Goal: Task Accomplishment & Management: Manage account settings

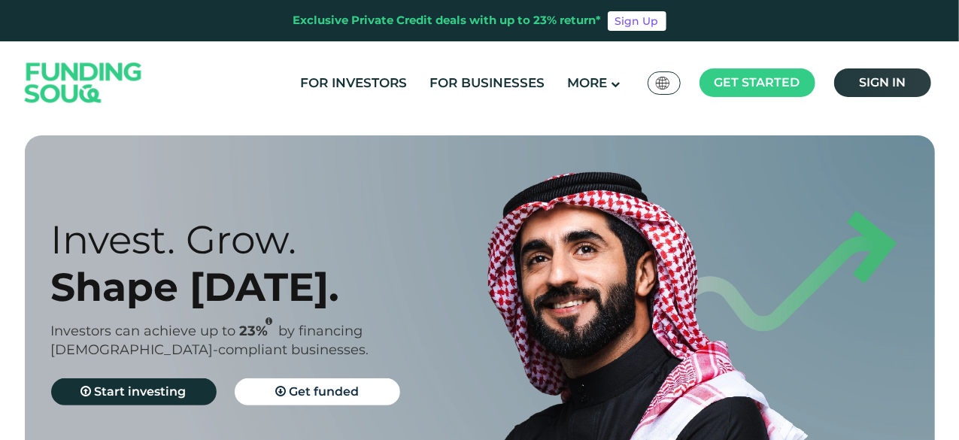
drag, startPoint x: 0, startPoint y: 0, endPoint x: 874, endPoint y: 76, distance: 877.8
click at [874, 76] on span "Sign in" at bounding box center [882, 82] width 47 height 14
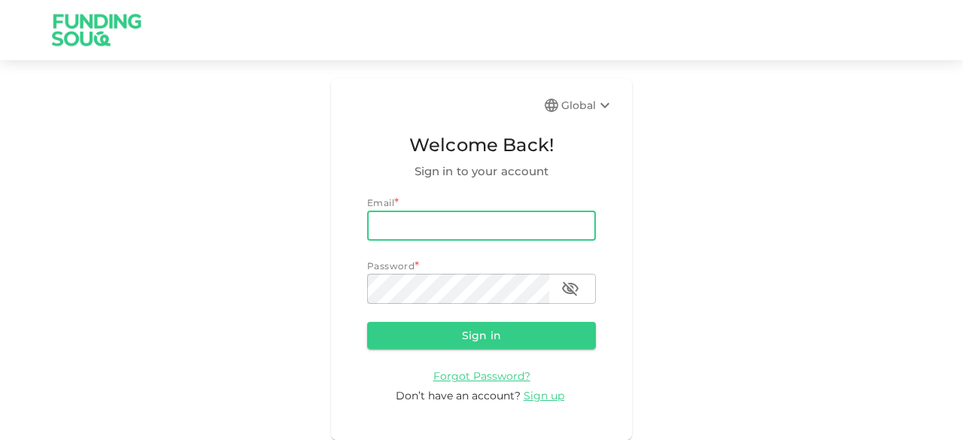
click at [425, 233] on input "email" at bounding box center [481, 226] width 229 height 30
type input "salemalkalbani2@gmail.com"
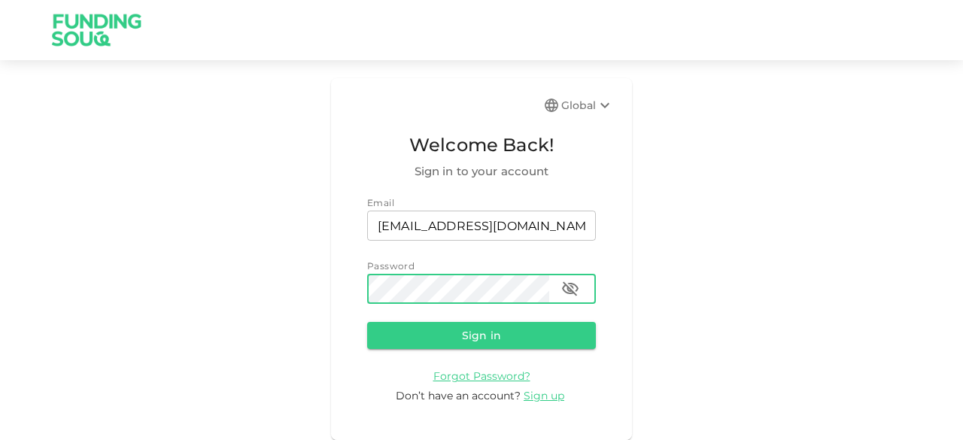
click at [367, 322] on button "Sign in" at bounding box center [481, 335] width 229 height 27
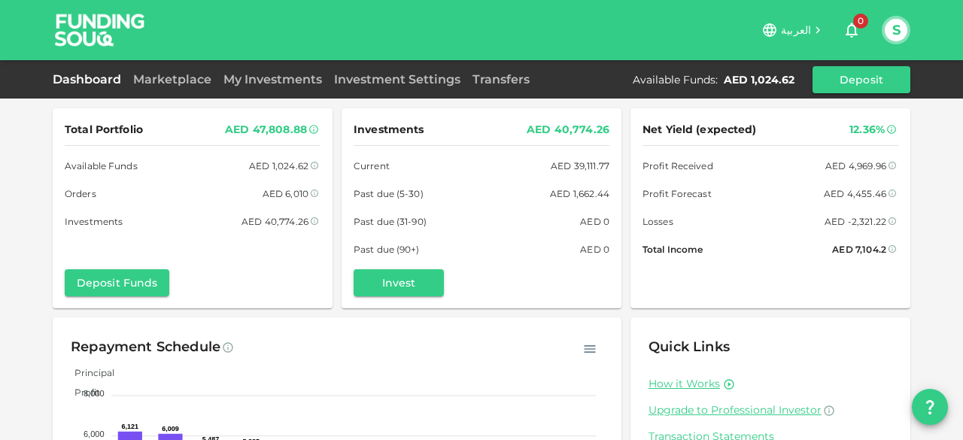
click at [802, 27] on span "العربية" at bounding box center [796, 30] width 30 height 14
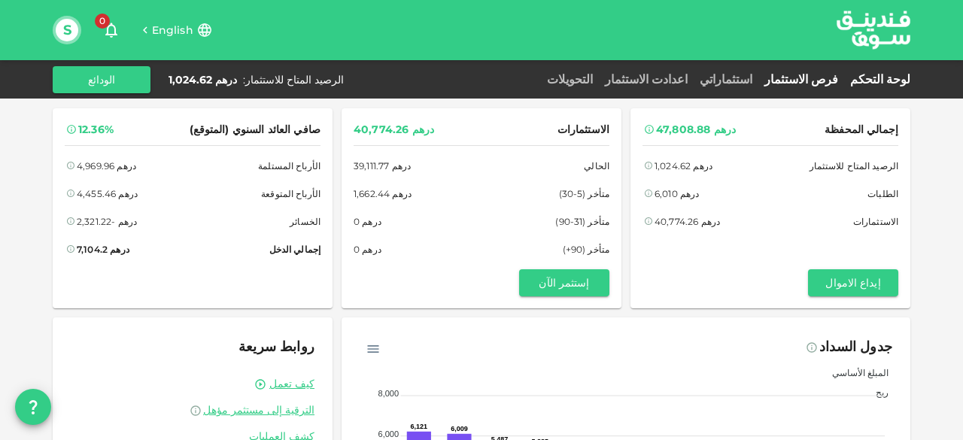
click at [825, 78] on link "فرص الاستثمار" at bounding box center [802, 79] width 86 height 14
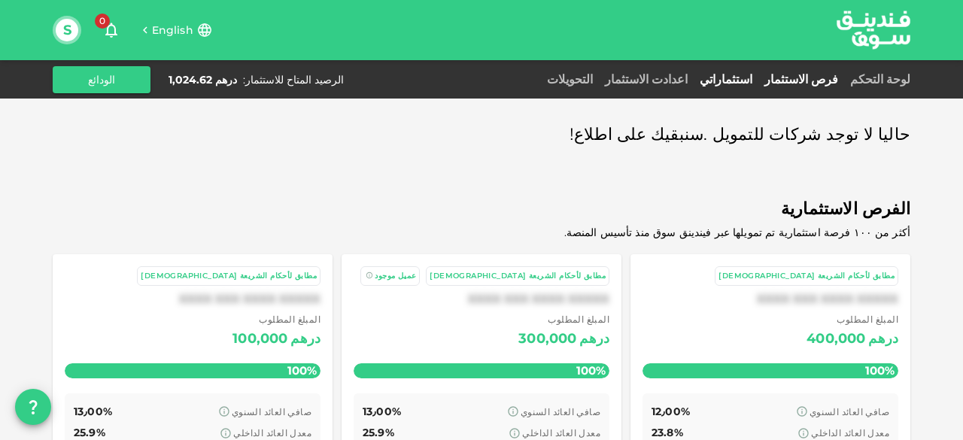
click at [759, 76] on link "استثماراتي" at bounding box center [726, 79] width 65 height 14
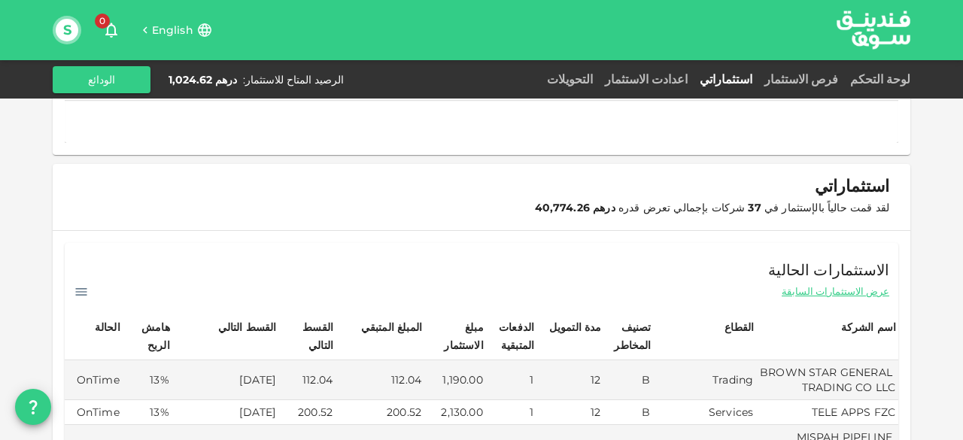
scroll to position [226, 0]
